Goal: Obtain resource: Download file/media

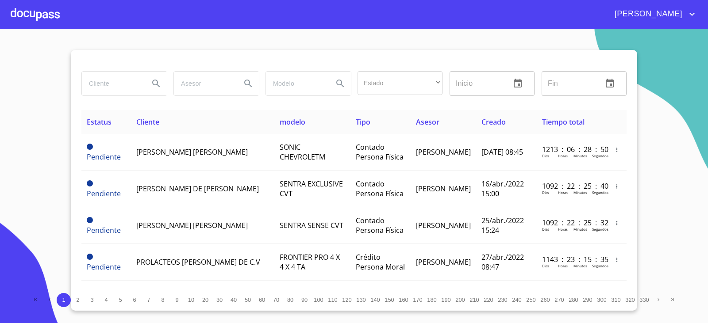
click at [90, 80] on input "search" at bounding box center [112, 84] width 60 height 24
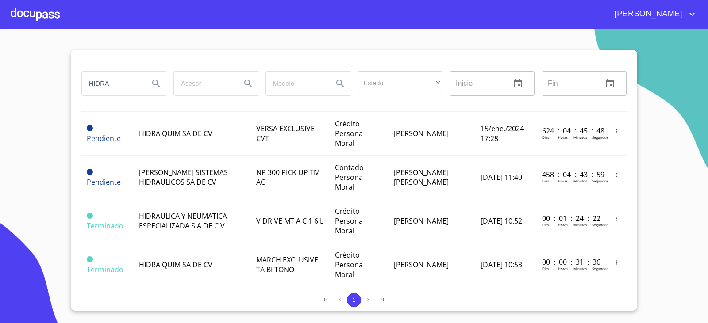
scroll to position [123, 0]
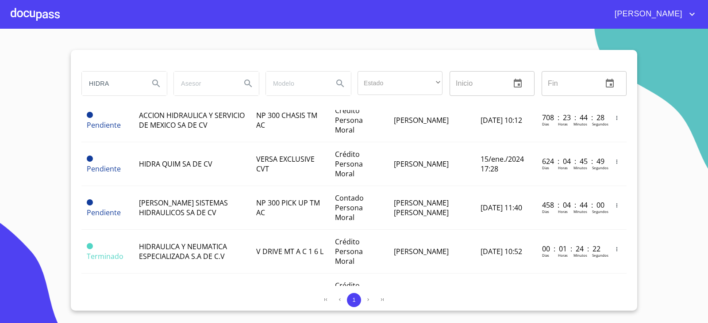
drag, startPoint x: 128, startPoint y: 81, endPoint x: 35, endPoint y: 85, distance: 93.4
click at [39, 85] on section "HIDRA Estado ​ ​ Inicio ​ Fin ​ Estatus Cliente modelo Tipo Asesor Creado Tiemp…" at bounding box center [354, 176] width 708 height 295
type input "INVESTIGA APRE"
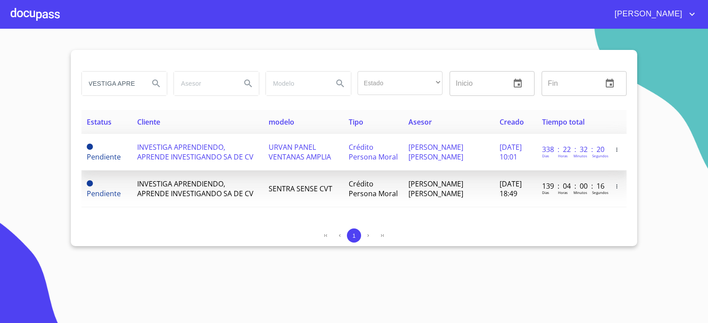
scroll to position [0, 0]
click at [243, 166] on td "INVESTIGA APRENDIENDO, APRENDE INVESTIGANDO SA DE CV" at bounding box center [197, 152] width 131 height 37
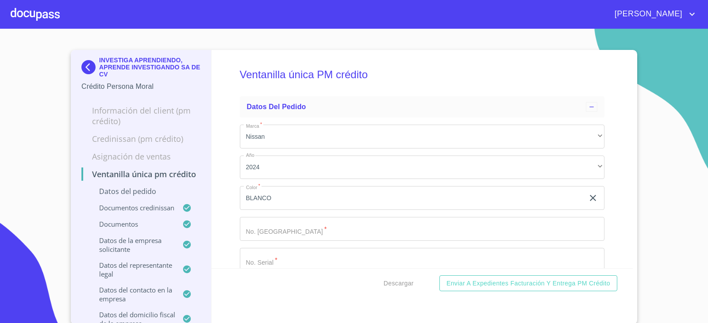
scroll to position [708, 0]
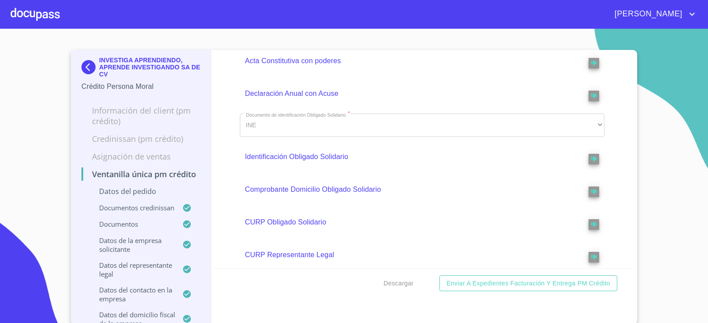
drag, startPoint x: 333, startPoint y: 260, endPoint x: 222, endPoint y: 218, distance: 117.9
click at [222, 215] on div "Ventanilla única PM crédito Datos del pedido Marca   * Nissan ​ Año 2024 ​ Colo…" at bounding box center [422, 159] width 422 height 219
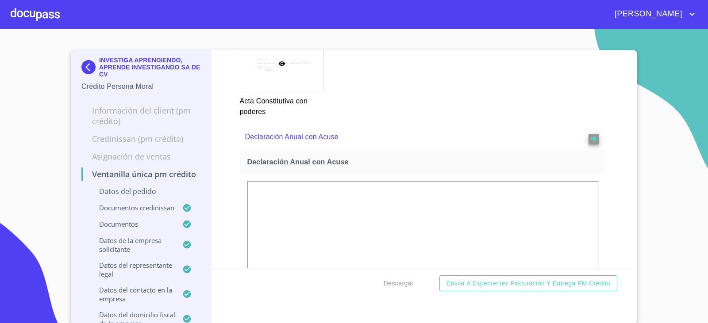
scroll to position [3328, 0]
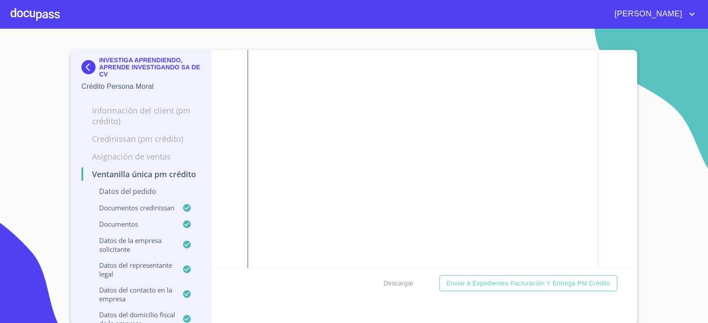
drag, startPoint x: 236, startPoint y: 216, endPoint x: 224, endPoint y: 194, distance: 24.7
click at [225, 194] on div "Ventanilla única PM crédito Datos del pedido Marca   * Nissan ​ Año 2024 ​ Colo…" at bounding box center [422, 159] width 422 height 219
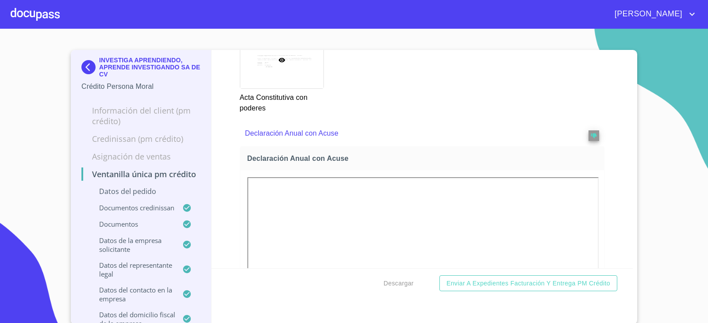
scroll to position [3107, 0]
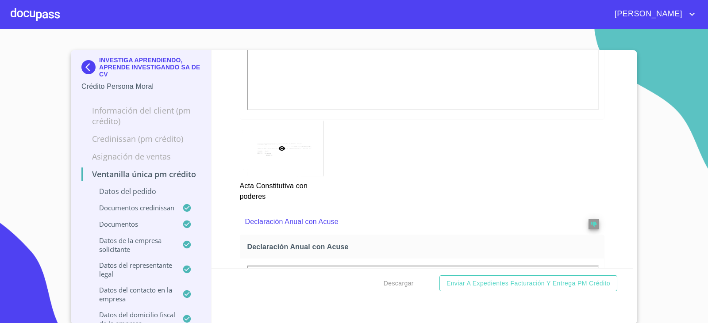
click at [84, 60] on img at bounding box center [90, 67] width 18 height 14
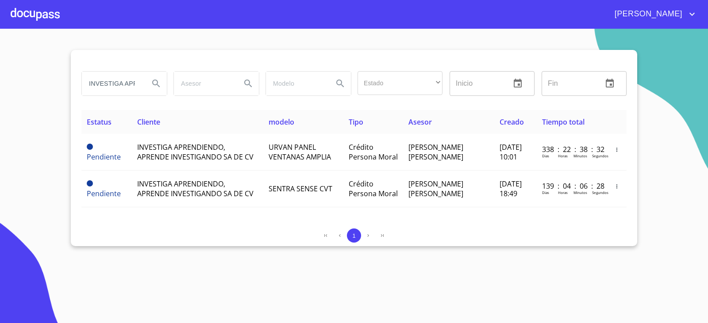
click at [130, 81] on input "INVESTIGA APRE" at bounding box center [112, 84] width 60 height 24
type input "HIDRA Q"
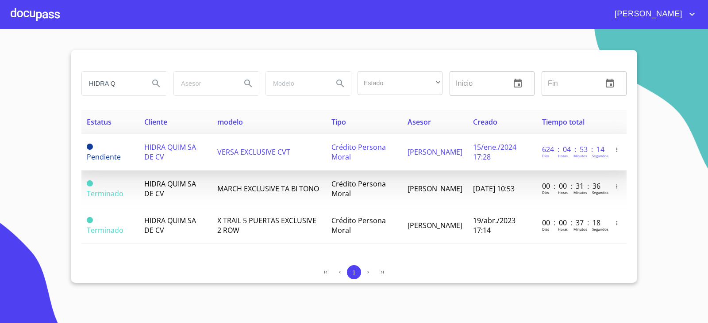
click at [195, 148] on span "HIDRA QUIM SA DE CV" at bounding box center [170, 151] width 52 height 19
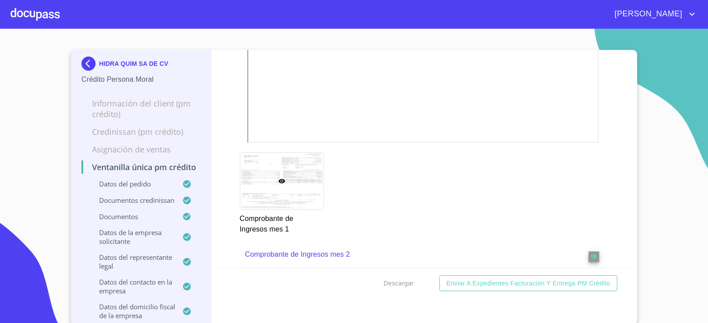
scroll to position [1504, 0]
drag, startPoint x: 230, startPoint y: 239, endPoint x: 228, endPoint y: 247, distance: 8.1
click at [228, 247] on div "Ventanilla única PM crédito Datos del pedido Marca   * Nissan ​ Año 2024 ​ Colo…" at bounding box center [422, 159] width 422 height 219
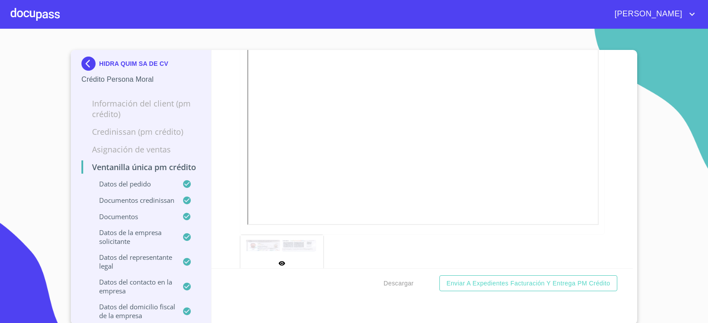
scroll to position [575, 0]
drag, startPoint x: 233, startPoint y: 243, endPoint x: 218, endPoint y: 169, distance: 75.9
click at [218, 169] on div "Ventanilla única PM crédito Datos del pedido Marca   * Nissan ​ Año 2024 ​ Colo…" at bounding box center [422, 159] width 422 height 219
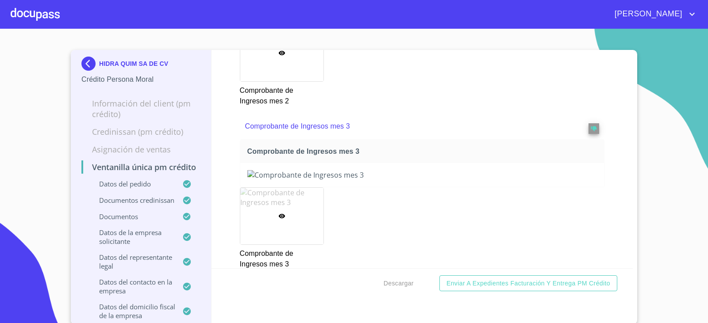
scroll to position [1813, 0]
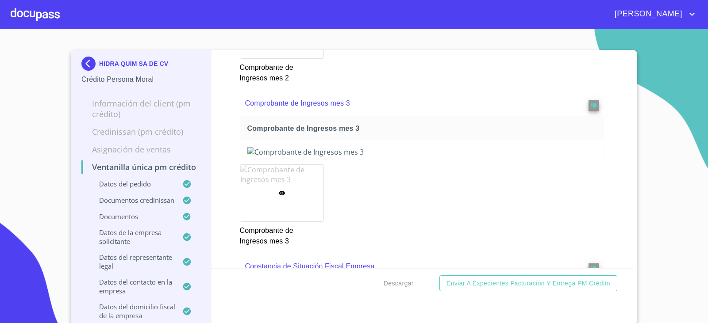
drag, startPoint x: 226, startPoint y: 176, endPoint x: 219, endPoint y: 183, distance: 10.3
click at [219, 183] on div "Ventanilla única PM crédito Datos del pedido Marca   * Nissan ​ Año 2024 ​ Colo…" at bounding box center [422, 159] width 422 height 219
click at [223, 180] on div "Ventanilla única PM crédito Datos del pedido Marca   * Nissan ​ Año 2024 ​ Colo…" at bounding box center [422, 159] width 422 height 219
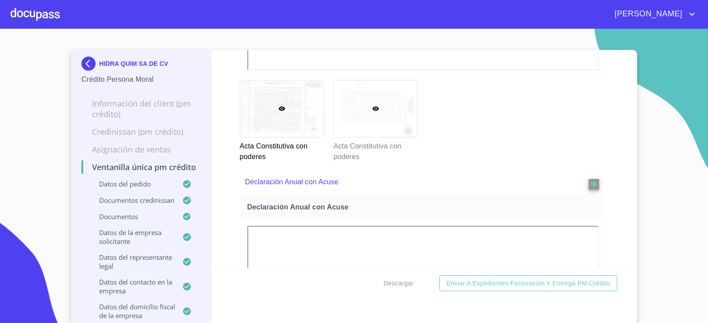
scroll to position [2742, 0]
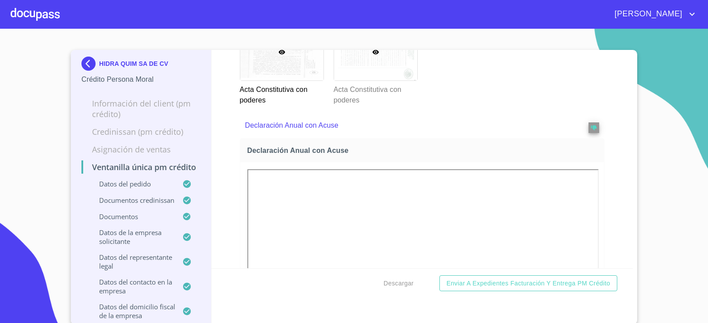
click at [360, 81] on div at bounding box center [375, 52] width 83 height 57
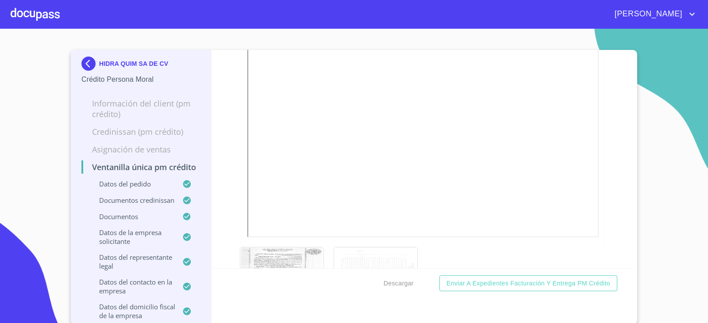
scroll to position [7, 0]
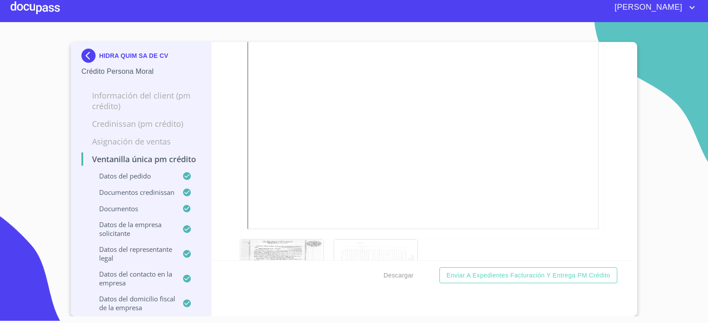
drag, startPoint x: 360, startPoint y: 169, endPoint x: 433, endPoint y: 90, distance: 107.6
drag, startPoint x: 615, startPoint y: 179, endPoint x: 613, endPoint y: 191, distance: 12.6
click at [613, 191] on div "Ventanilla única PM crédito Datos del pedido Marca   * Nissan ​ Año 2024 ​ Colo…" at bounding box center [422, 152] width 422 height 219
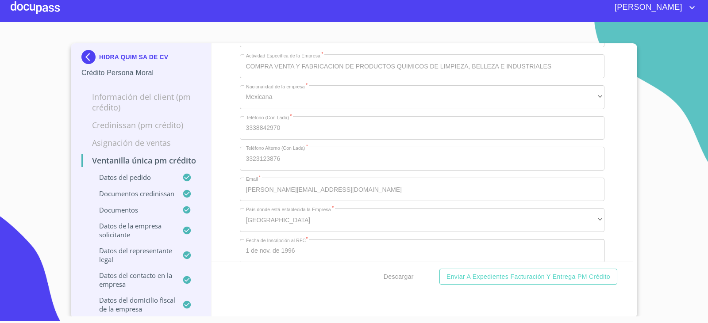
scroll to position [4875, 0]
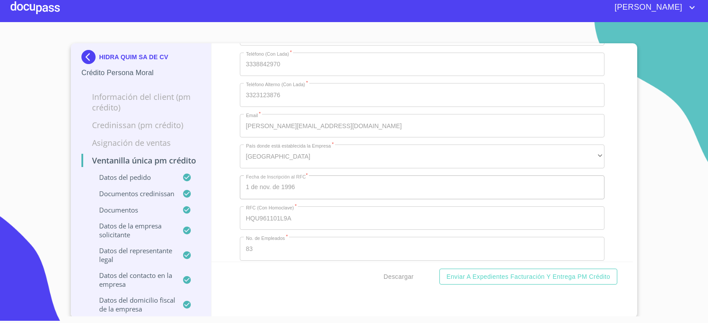
drag, startPoint x: 626, startPoint y: 150, endPoint x: 396, endPoint y: 183, distance: 232.8
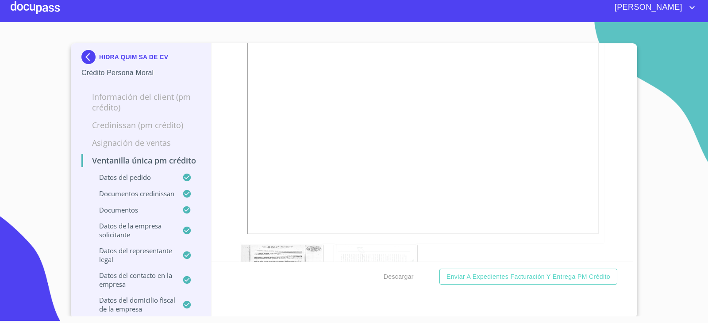
scroll to position [2619, 0]
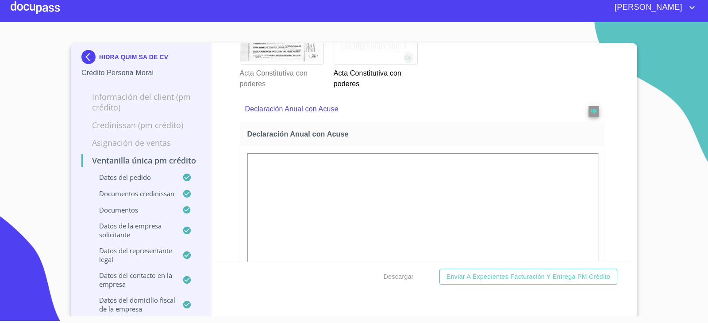
click at [384, 64] on div at bounding box center [375, 36] width 83 height 57
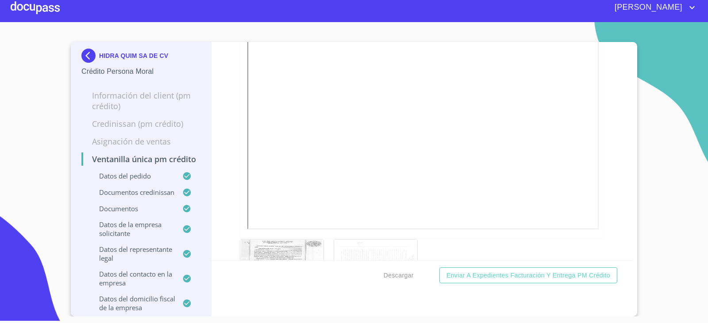
scroll to position [44, 0]
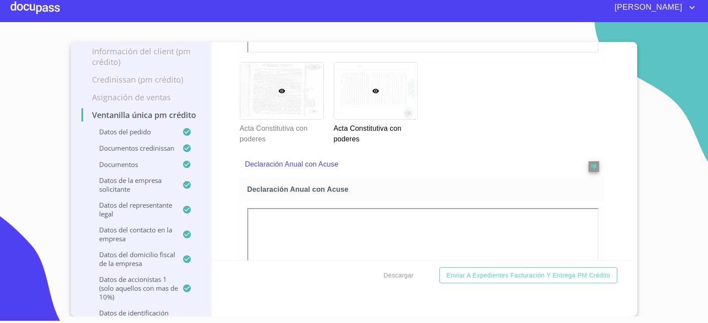
click at [302, 119] on div at bounding box center [281, 91] width 83 height 57
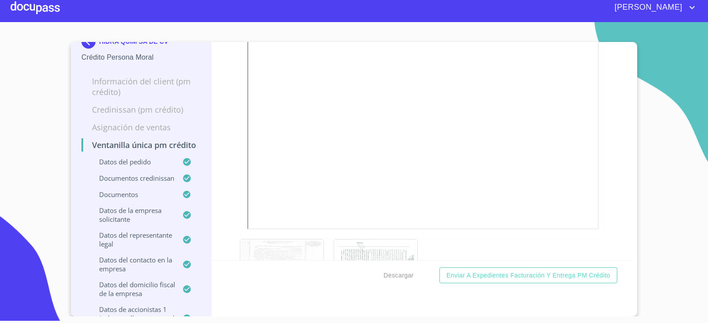
scroll to position [0, 0]
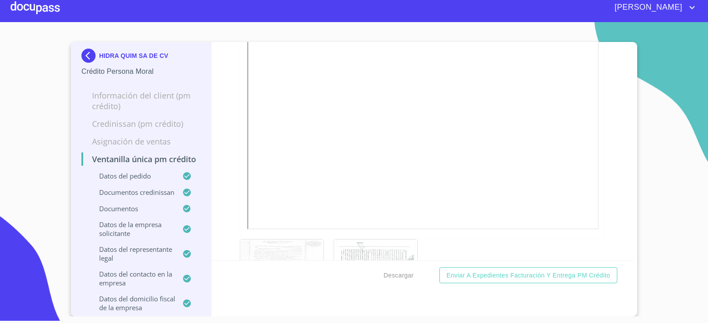
click at [85, 56] on img at bounding box center [90, 56] width 18 height 14
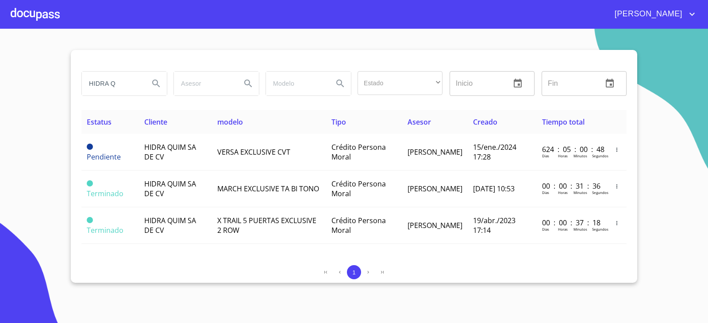
click at [187, 54] on div at bounding box center [353, 60] width 545 height 21
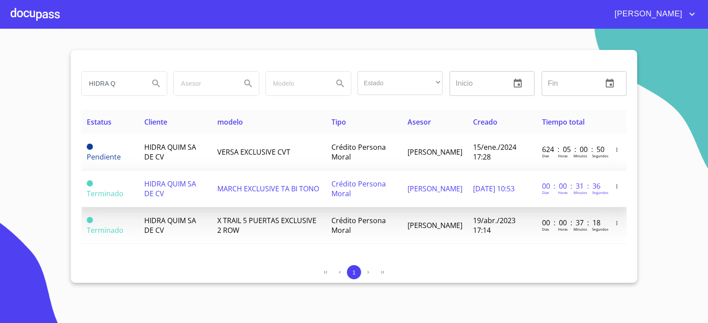
click at [217, 183] on td "MARCH EXCLUSIVE TA BI TONO" at bounding box center [269, 189] width 115 height 37
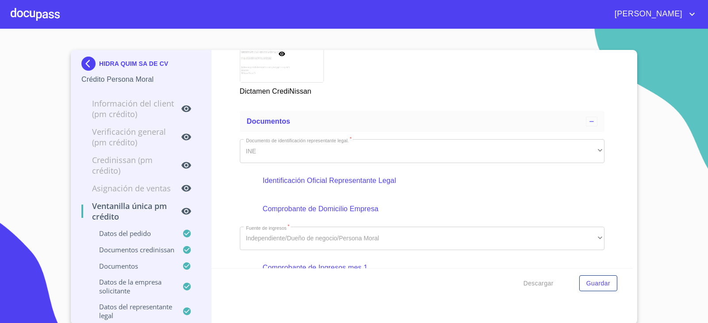
scroll to position [184, 0]
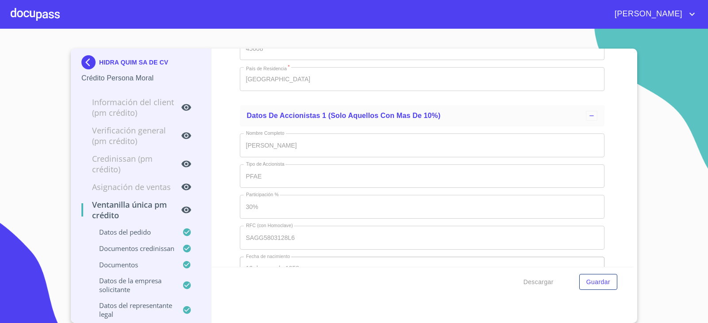
scroll to position [6333, 0]
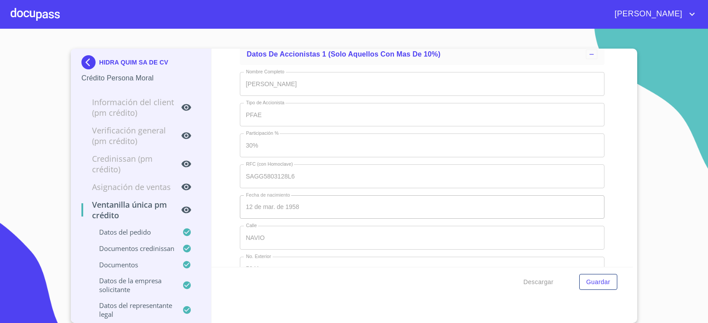
click at [82, 57] on img at bounding box center [90, 62] width 18 height 14
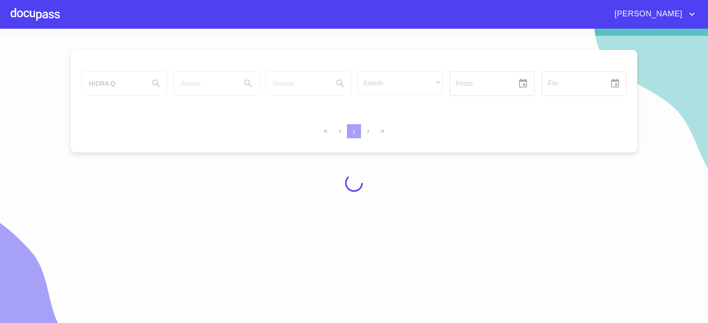
drag, startPoint x: 83, startPoint y: 57, endPoint x: 68, endPoint y: 67, distance: 18.5
click at [67, 68] on div at bounding box center [354, 183] width 708 height 295
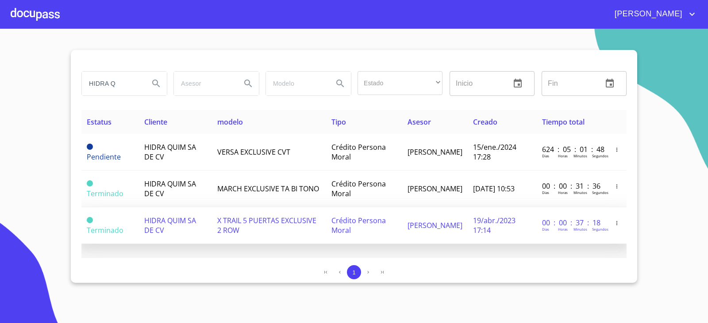
click at [150, 227] on span "HIDRA QUIM SA DE CV" at bounding box center [170, 225] width 52 height 19
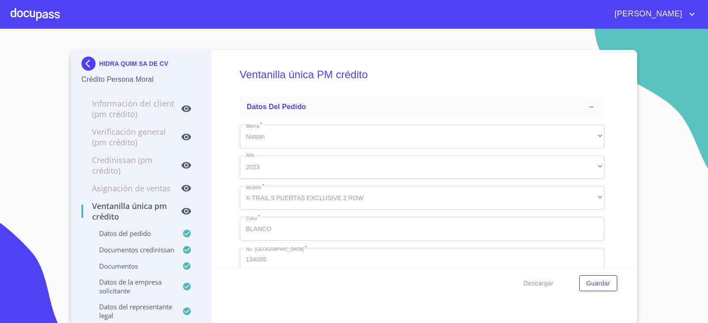
type input "19 de may. de 1985"
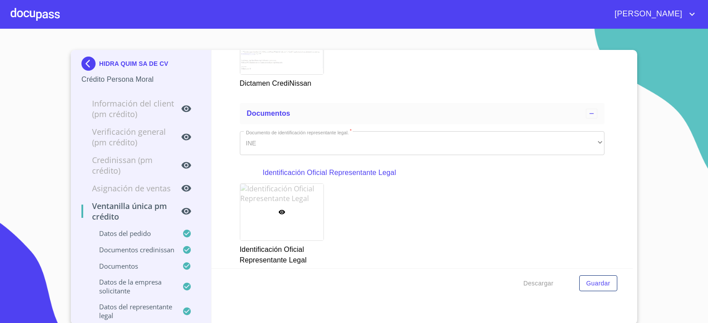
scroll to position [820, 0]
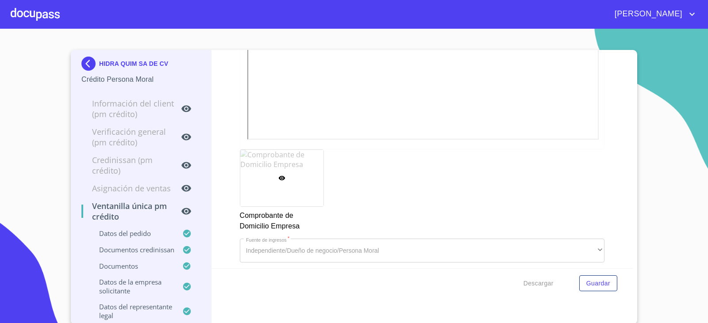
click at [234, 157] on div "Ventanilla única PM crédito Datos del pedido Marca   * Nissan ​ Año 2023 ​ Mode…" at bounding box center [422, 159] width 422 height 219
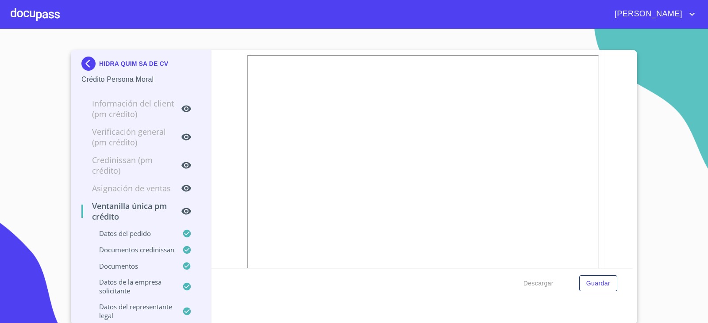
scroll to position [627, 0]
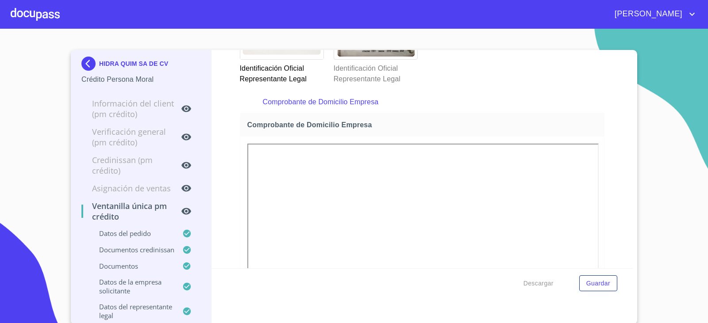
drag, startPoint x: 239, startPoint y: 151, endPoint x: 244, endPoint y: 163, distance: 12.7
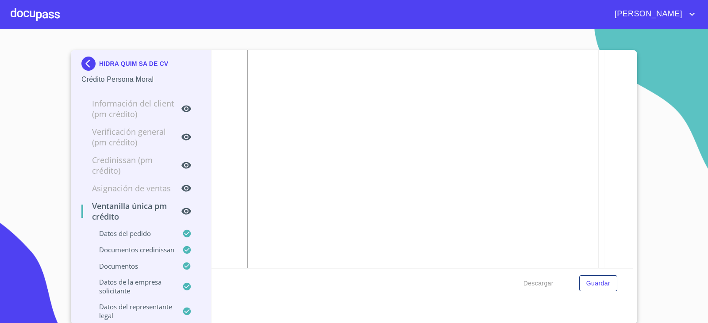
scroll to position [3148, 0]
drag, startPoint x: 244, startPoint y: 162, endPoint x: 228, endPoint y: 103, distance: 61.9
click at [228, 103] on div "Ventanilla única PM crédito Datos del pedido Marca   * Nissan ​ Año 2023 ​ Mode…" at bounding box center [422, 159] width 422 height 219
click at [92, 55] on div "HIDRA QUIM SA DE CV Crédito Persona Moral" at bounding box center [140, 71] width 119 height 42
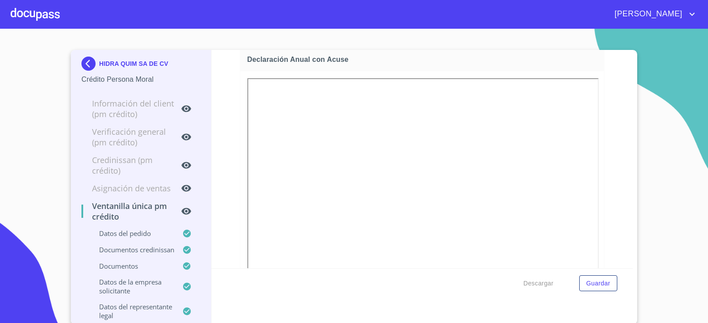
click at [89, 59] on img at bounding box center [90, 64] width 18 height 14
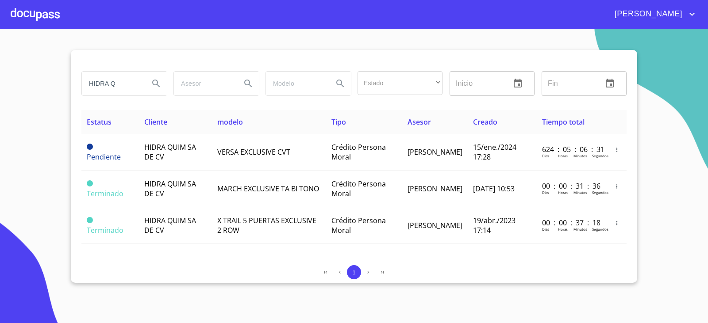
click at [131, 79] on input "HIDRA Q" at bounding box center [112, 84] width 60 height 24
type input "K"
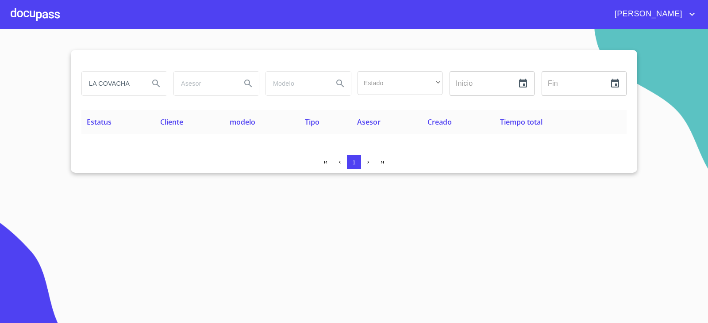
drag, startPoint x: 134, startPoint y: 88, endPoint x: 62, endPoint y: 85, distance: 72.2
click at [62, 85] on section "LA COVACHA Estado ​ ​ Inicio ​ Fin ​ Estatus Cliente modelo Tipo Asesor Creado …" at bounding box center [354, 176] width 708 height 295
type input "GABINETE D"
drag, startPoint x: 96, startPoint y: 81, endPoint x: 45, endPoint y: 85, distance: 51.9
click at [46, 85] on section "GABINETE D Estado ​ ​ Inicio ​ Fin ​ Estatus Cliente modelo Tipo Asesor Creado …" at bounding box center [354, 176] width 708 height 295
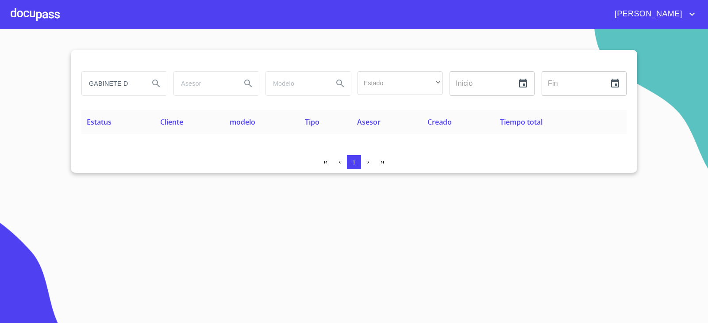
drag, startPoint x: 135, startPoint y: 83, endPoint x: 24, endPoint y: 90, distance: 111.2
click at [26, 90] on section "GABINETE D Estado ​ ​ Inicio ​ Fin ​ Estatus Cliente modelo Tipo Asesor Creado …" at bounding box center [354, 176] width 708 height 295
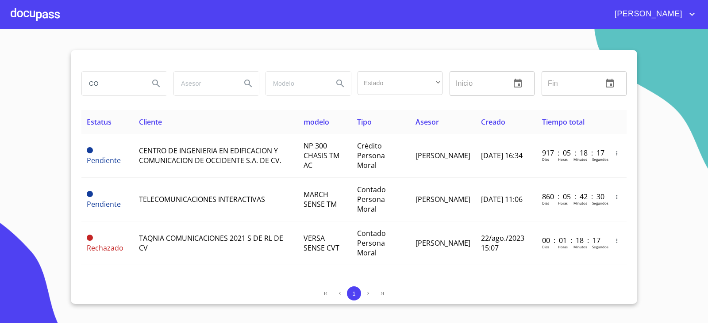
type input "C"
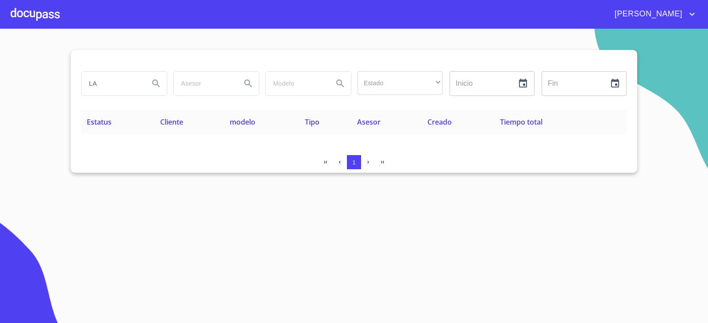
type input "L"
type input "C"
click at [118, 77] on input "search" at bounding box center [112, 84] width 60 height 24
type input "GABINETE"
click at [155, 79] on icon "Search" at bounding box center [156, 83] width 11 height 11
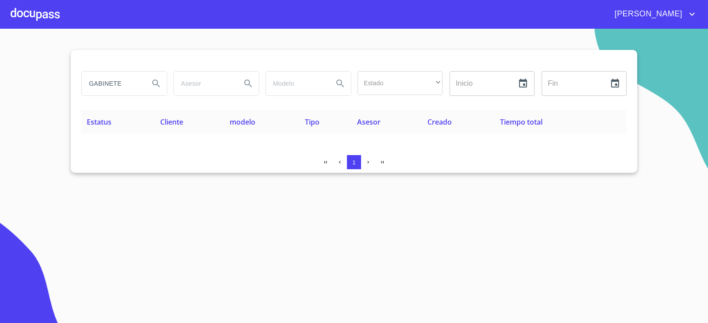
drag, startPoint x: 127, startPoint y: 84, endPoint x: 57, endPoint y: 96, distance: 71.8
click at [57, 96] on section "GABINETE Estado ​ ​ Inicio ​ Fin ​ Estatus Cliente modelo Tipo Asesor Creado Ti…" at bounding box center [354, 176] width 708 height 295
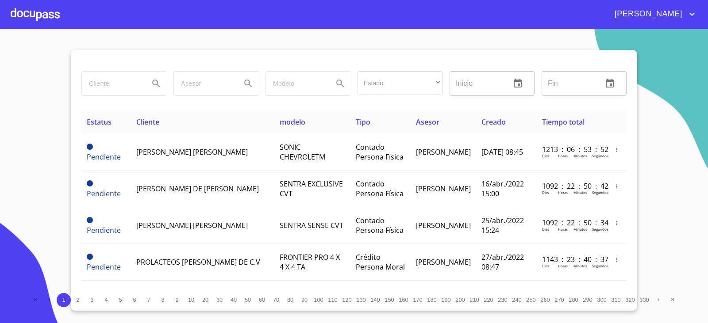
click at [110, 94] on input "search" at bounding box center [112, 84] width 60 height 24
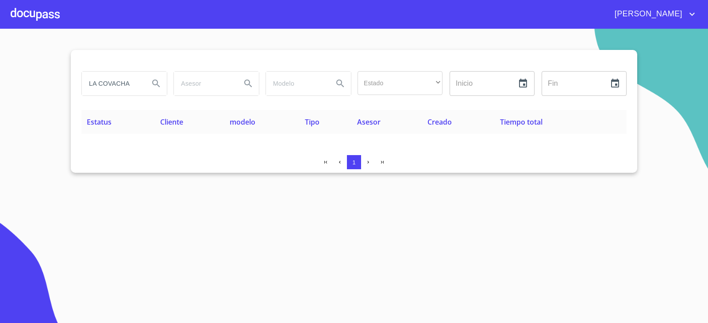
type input "LA COVACHA"
drag, startPoint x: 134, startPoint y: 77, endPoint x: 49, endPoint y: 47, distance: 90.2
click at [50, 60] on section "LA COVACHA Estado ​ ​ Inicio ​ Fin ​ Estatus Cliente modelo Tipo Asesor Creado …" at bounding box center [354, 176] width 708 height 295
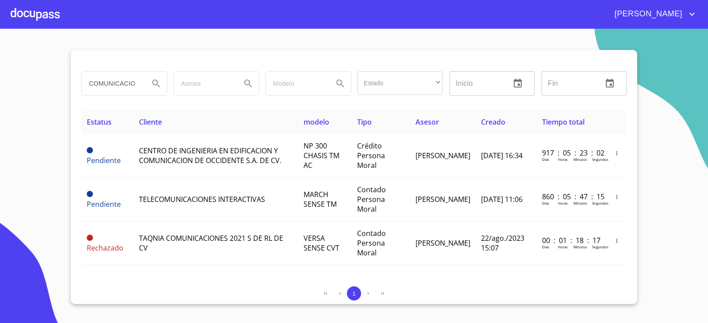
drag, startPoint x: 142, startPoint y: 84, endPoint x: 49, endPoint y: 81, distance: 93.8
click at [49, 81] on section "COMUNICACION Estado ​ ​ Inicio ​ Fin ​ Estatus Cliente modelo Tipo Asesor Cread…" at bounding box center [354, 176] width 708 height 295
drag, startPoint x: 70, startPoint y: 52, endPoint x: 37, endPoint y: 84, distance: 46.0
click at [37, 84] on section "COMUNICACION Estado ​ ​ Inicio ​ Fin ​ Estatus Cliente modelo Tipo Asesor Cread…" at bounding box center [354, 176] width 708 height 295
click at [125, 80] on input "COMUNICACION" at bounding box center [112, 84] width 60 height 24
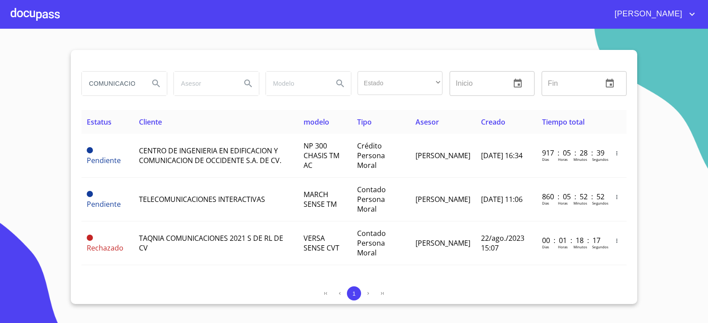
click at [125, 80] on input "COMUNICACION" at bounding box center [112, 84] width 60 height 24
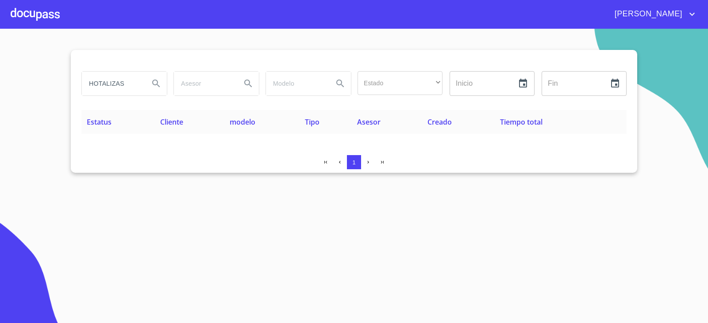
click at [191, 161] on div "1" at bounding box center [353, 162] width 545 height 14
click at [137, 85] on input "HOTALIZAS" at bounding box center [112, 84] width 60 height 24
click at [125, 85] on input "HOTALIZAS" at bounding box center [112, 84] width 60 height 24
drag, startPoint x: 136, startPoint y: 217, endPoint x: 134, endPoint y: 175, distance: 41.7
click at [136, 216] on section "HOTALIZAS Estado ​ ​ Inicio ​ Fin ​ Estatus Cliente modelo Tipo Asesor Creado T…" at bounding box center [354, 176] width 708 height 295
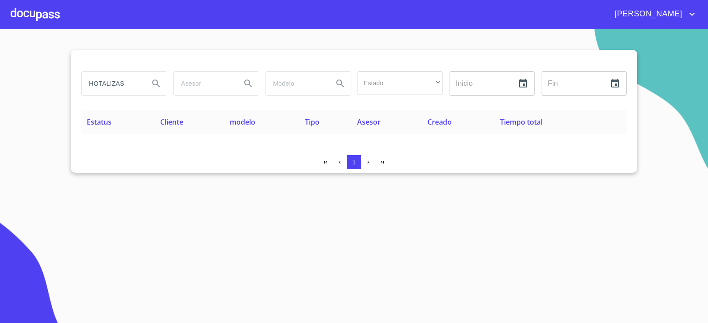
drag, startPoint x: 127, startPoint y: 80, endPoint x: 81, endPoint y: 82, distance: 46.1
click at [81, 82] on div "HOTALIZAS" at bounding box center [124, 84] width 92 height 32
click at [98, 84] on input "HOTALIZAS" at bounding box center [112, 84] width 60 height 24
type input "HORTALIZAS"
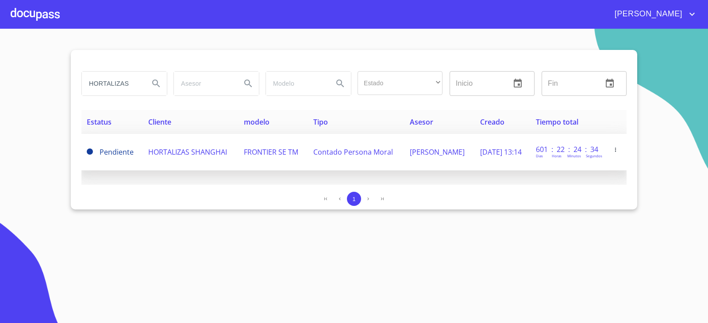
click at [209, 152] on td "HORTALIZAS SHANGHAI" at bounding box center [191, 152] width 96 height 37
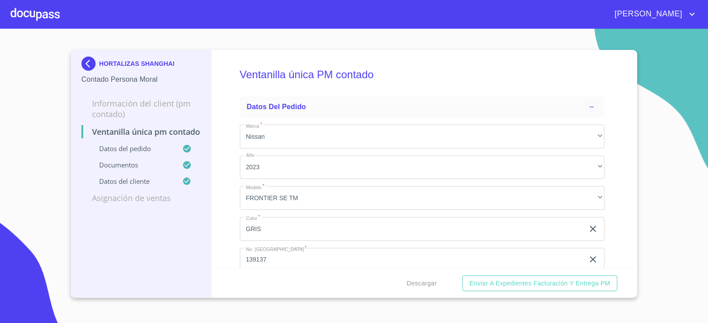
drag, startPoint x: 222, startPoint y: 132, endPoint x: 95, endPoint y: 255, distance: 176.7
click at [95, 255] on div "HORTALIZAS SHANGHAI Contado Persona Moral Información del Client (PM contado) V…" at bounding box center [141, 174] width 141 height 248
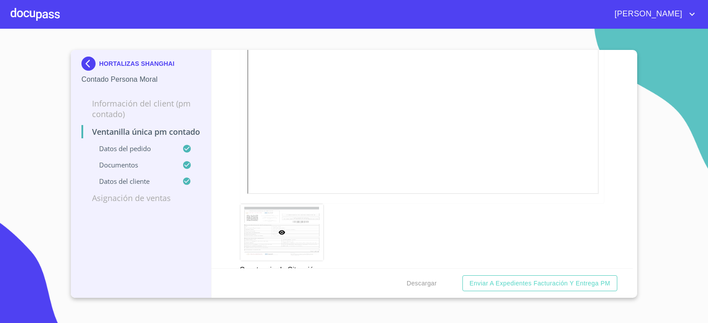
scroll to position [1529, 0]
click at [83, 62] on img at bounding box center [90, 64] width 18 height 14
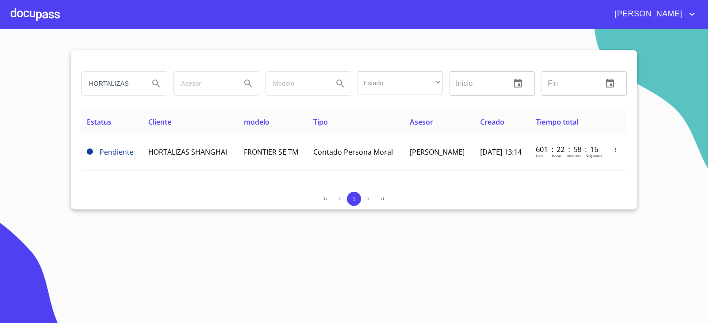
click at [104, 76] on input "HORTALIZAS" at bounding box center [112, 84] width 60 height 24
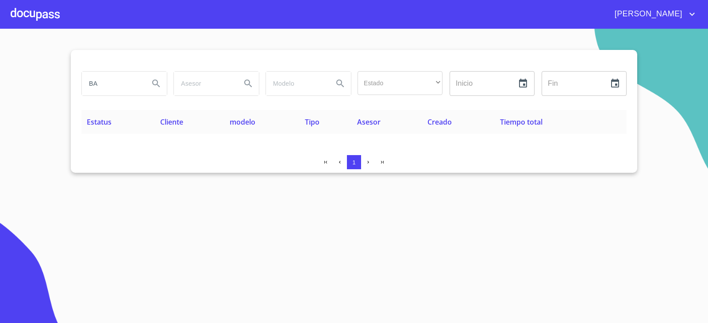
type input "B"
drag, startPoint x: 116, startPoint y: 82, endPoint x: 202, endPoint y: 91, distance: 85.8
click at [193, 87] on div "SEÑALAMIENTO SARA Estado ​ ​ Inicio ​ Fin ​" at bounding box center [354, 84] width 552 height 32
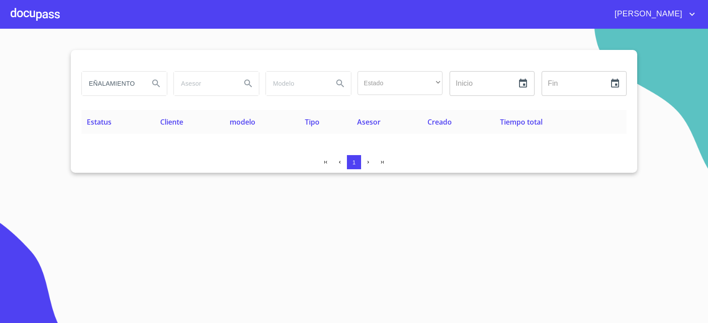
type input "SEÑALAMIENTO"
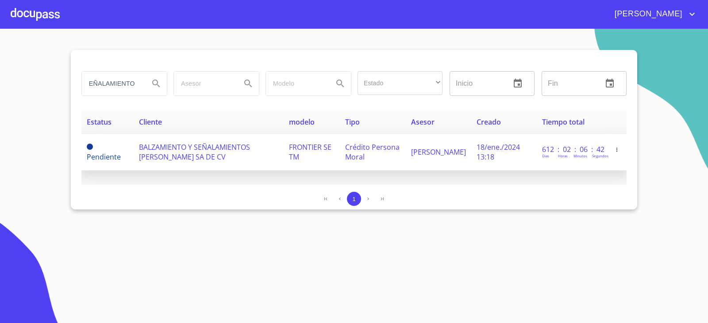
scroll to position [0, 0]
click at [193, 153] on td "BALZAMIENTO Y SEÑALAMIENTOS SARA SA DE CV" at bounding box center [209, 152] width 150 height 37
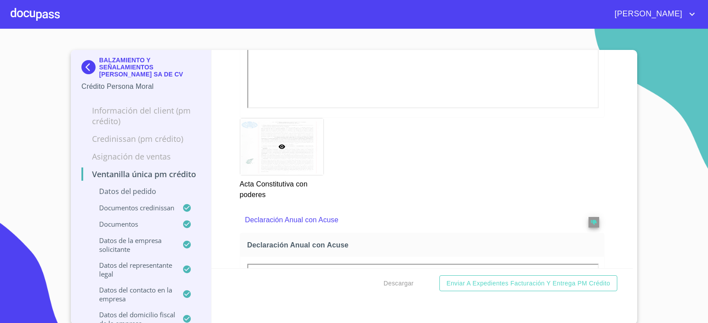
scroll to position [3164, 0]
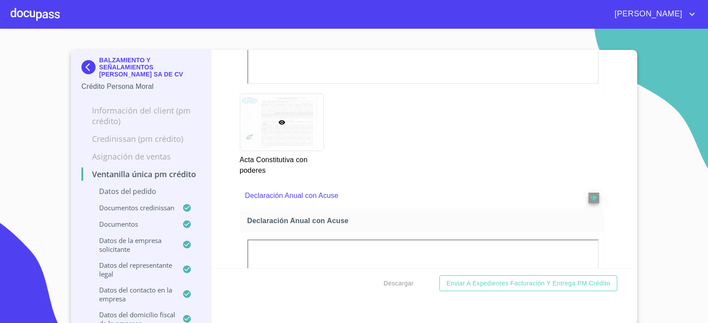
click at [90, 63] on img at bounding box center [90, 67] width 18 height 14
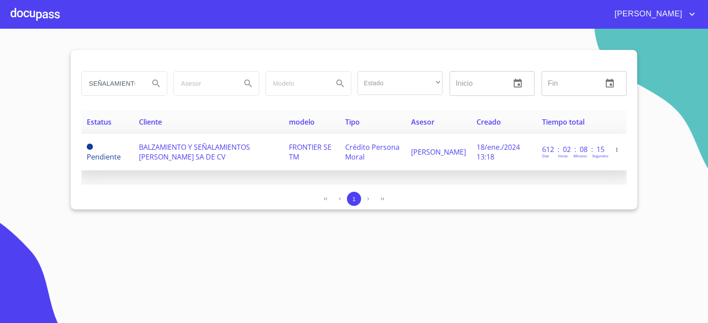
click at [205, 153] on td "BALZAMIENTO Y SEÑALAMIENTOS SARA SA DE CV" at bounding box center [209, 152] width 150 height 37
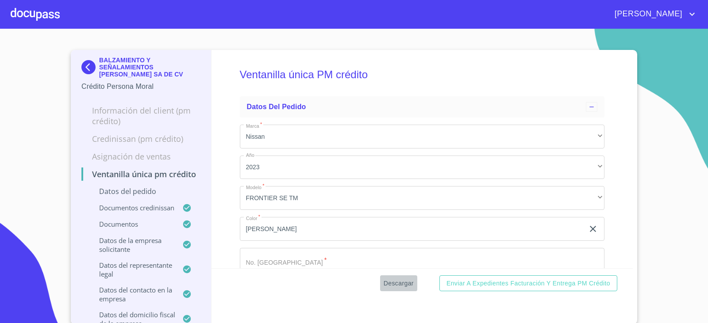
click at [394, 284] on span "Descargar" at bounding box center [398, 283] width 30 height 11
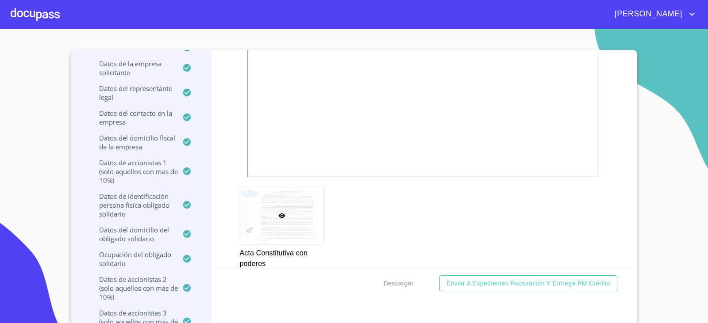
scroll to position [3096, 0]
